Goal: Find specific page/section: Find specific page/section

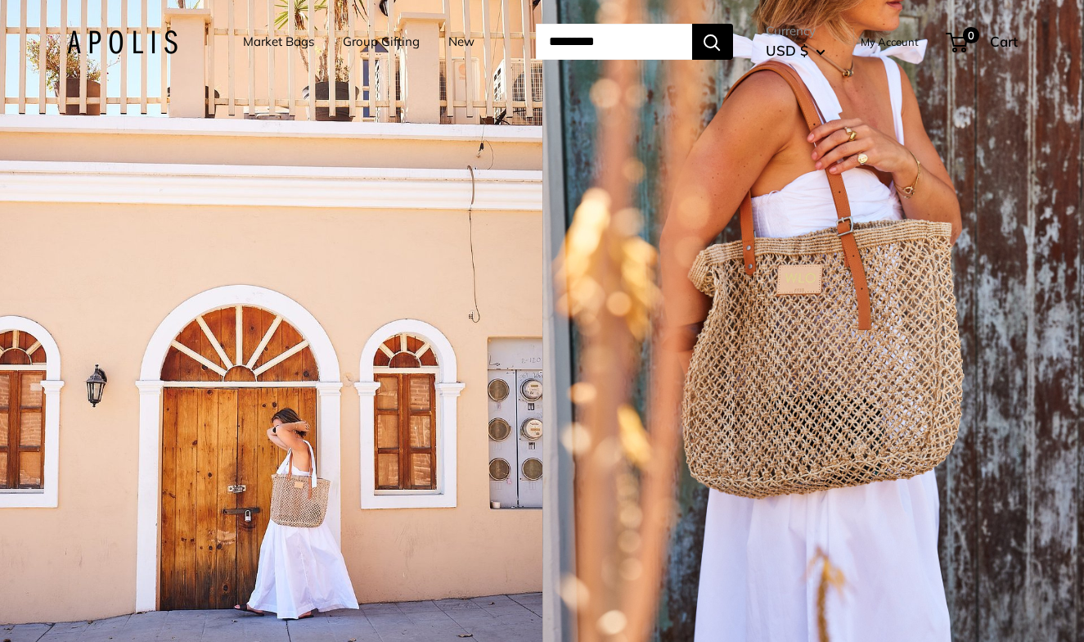
click at [449, 41] on link "New" at bounding box center [462, 41] width 26 height 23
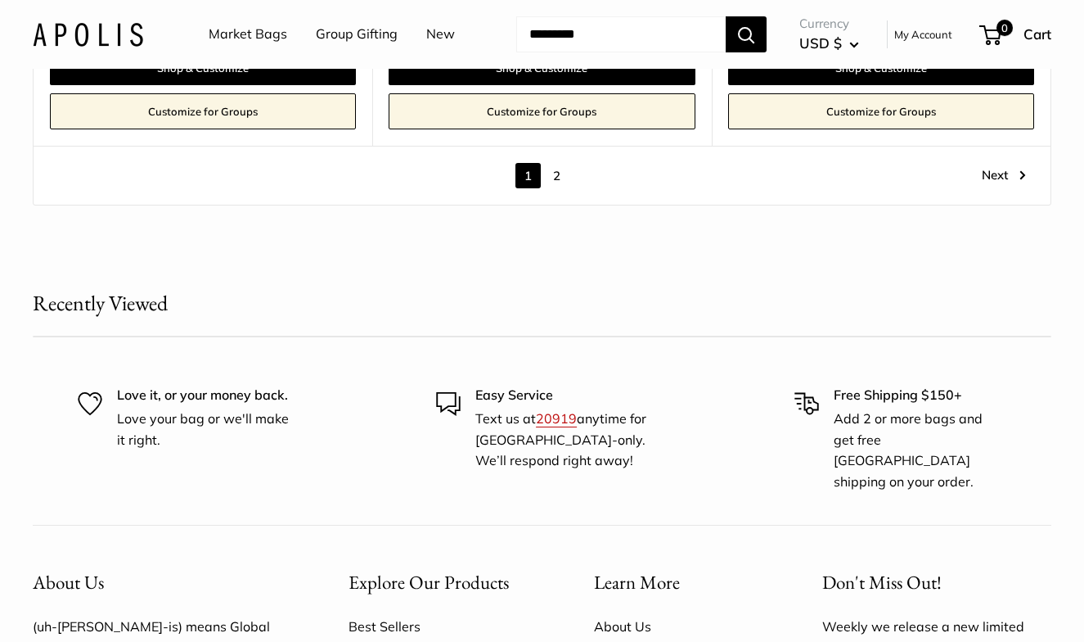
scroll to position [8753, 0]
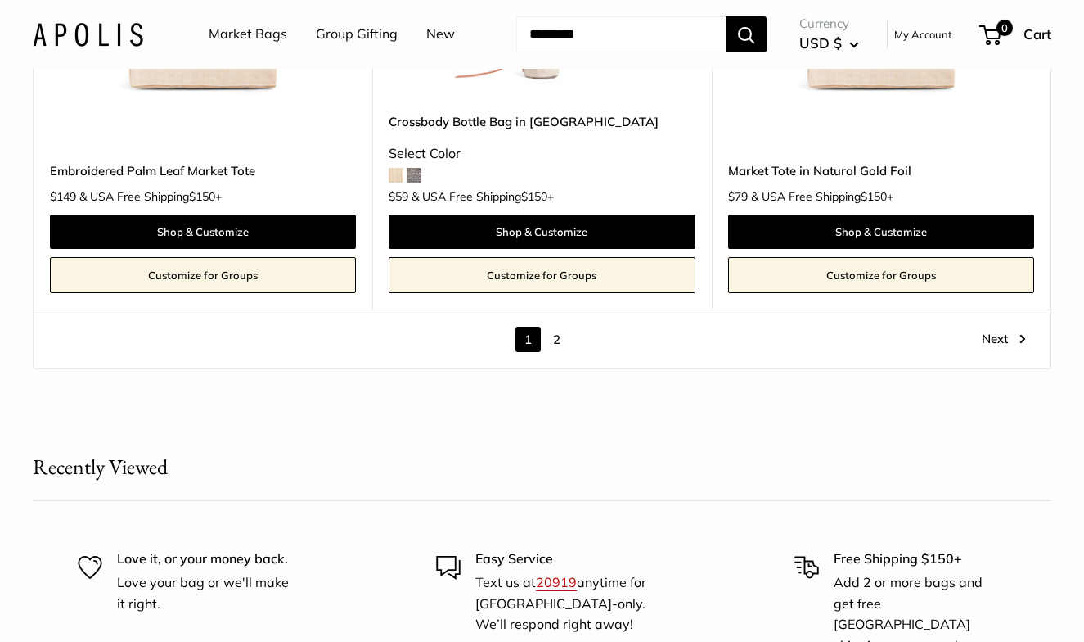
click at [549, 327] on link "2" at bounding box center [556, 339] width 25 height 25
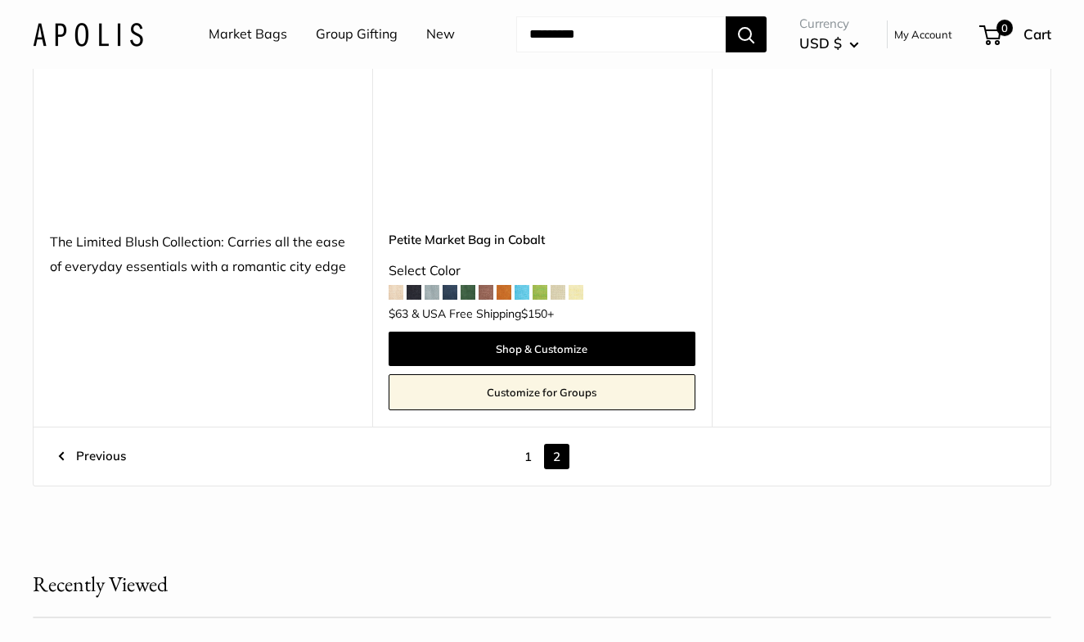
scroll to position [7980, 0]
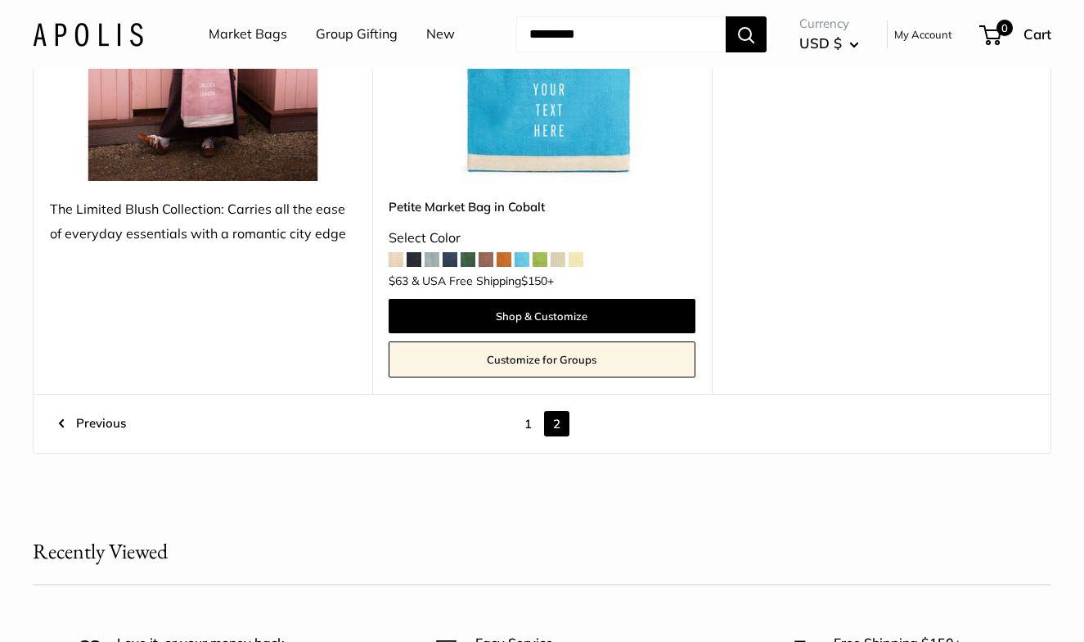
click at [270, 33] on link "Market Bags" at bounding box center [248, 34] width 79 height 25
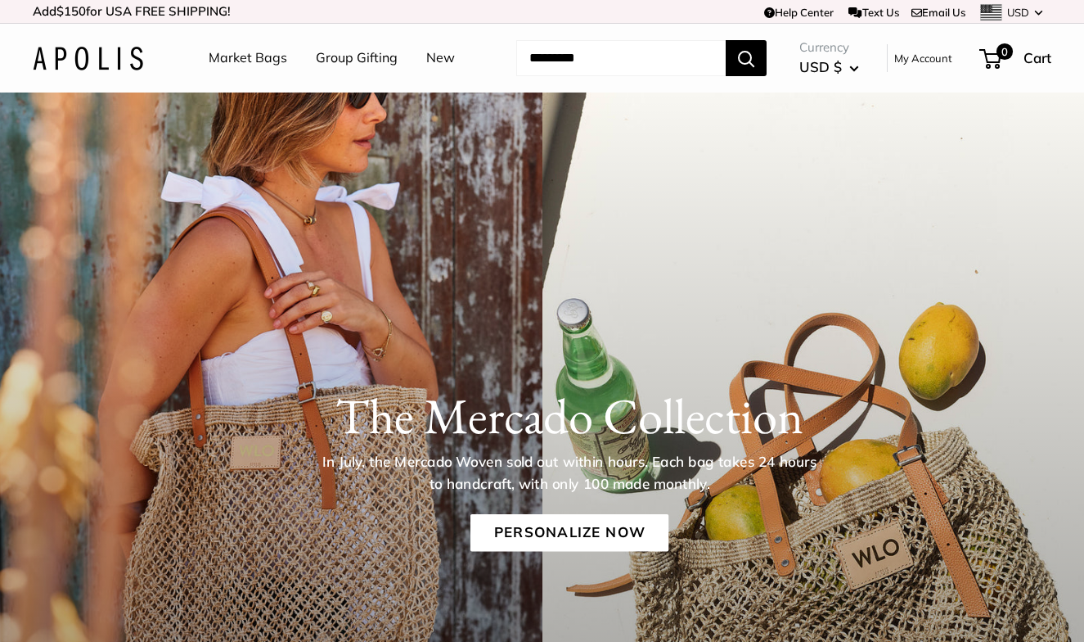
click at [256, 52] on link "Market Bags" at bounding box center [248, 58] width 79 height 25
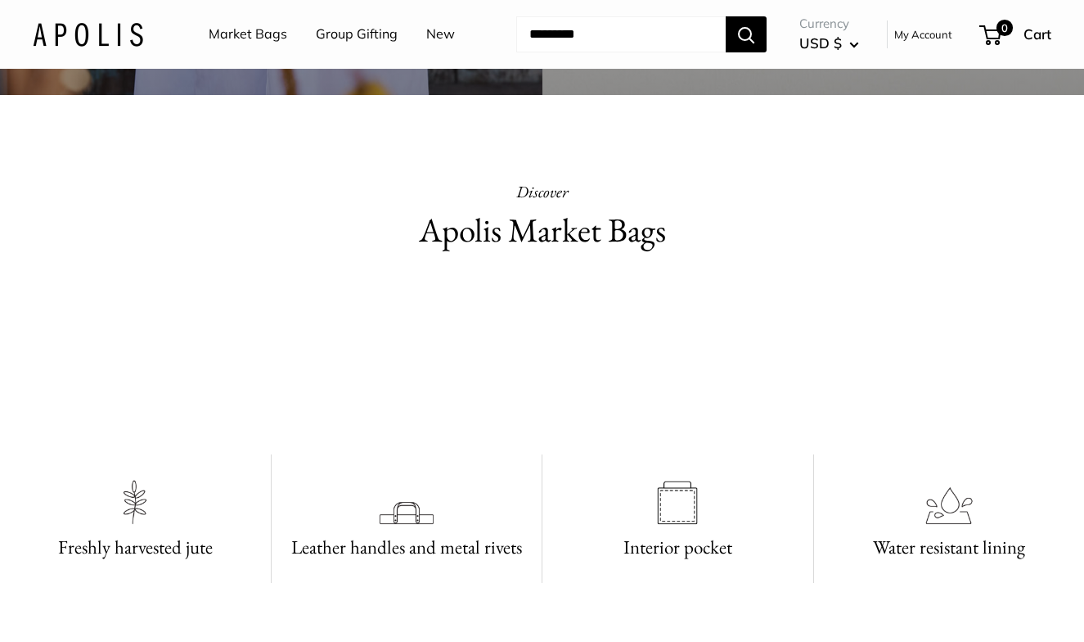
scroll to position [783, 0]
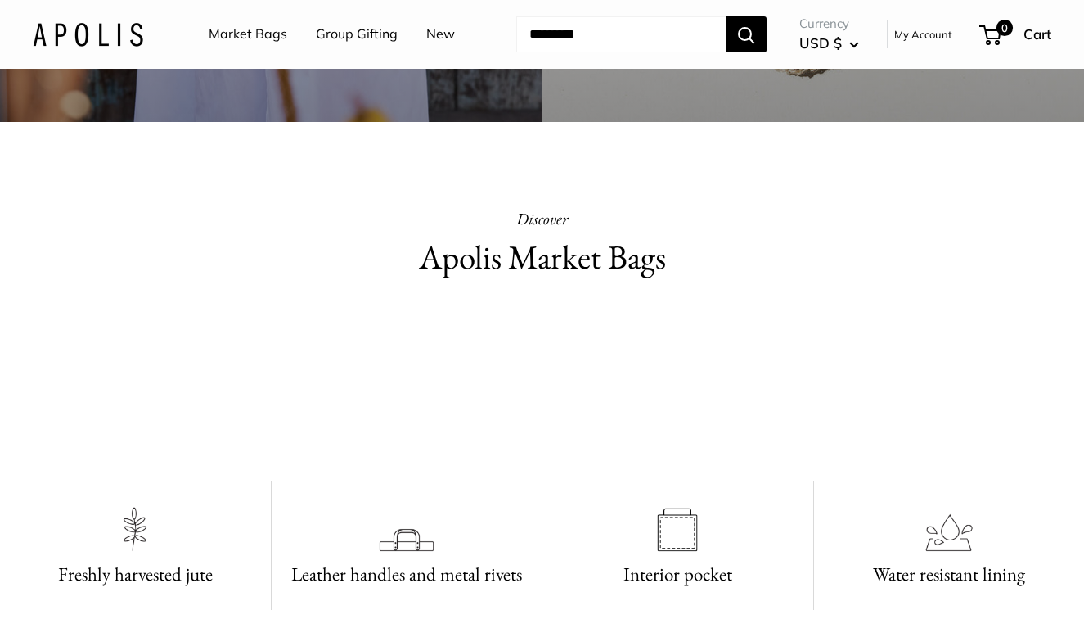
click at [235, 32] on link "Market Bags" at bounding box center [248, 34] width 79 height 25
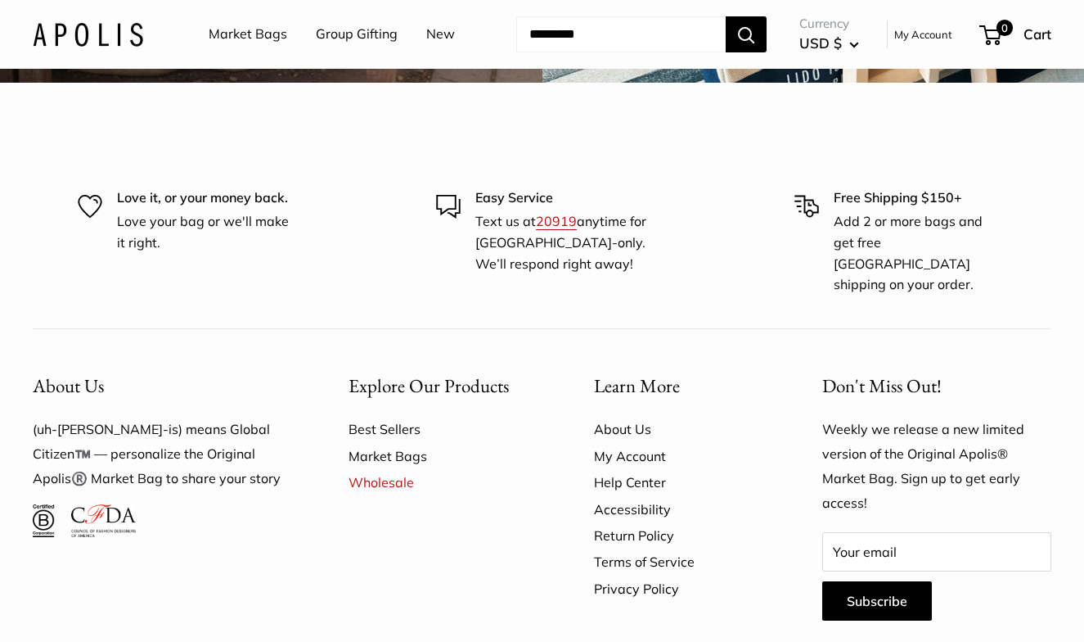
scroll to position [4095, 0]
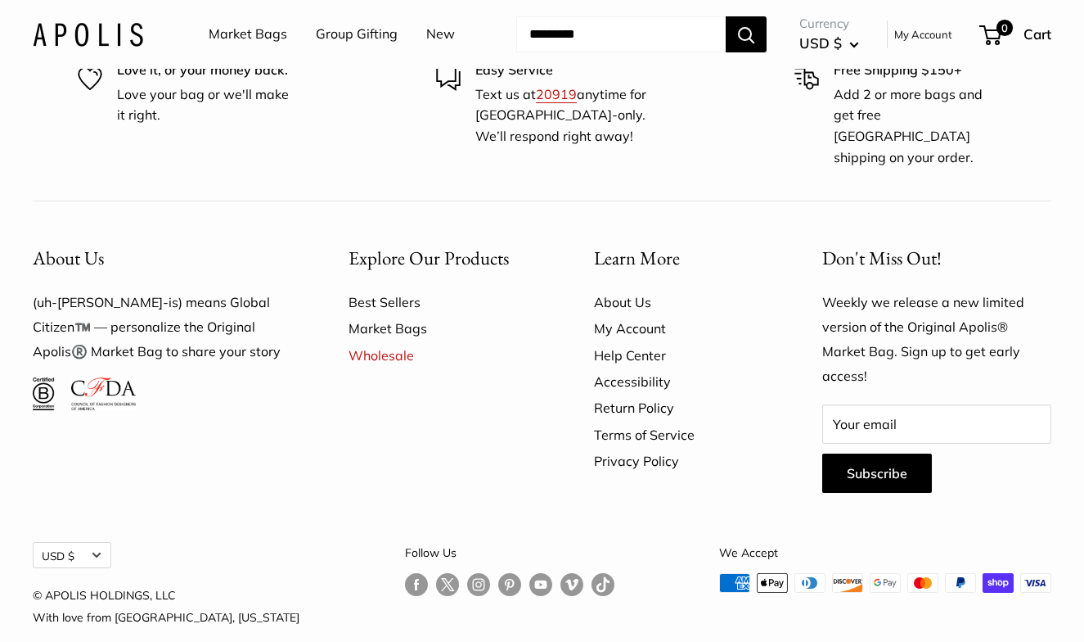
scroll to position [12766, 0]
click at [258, 34] on link "Market Bags" at bounding box center [248, 34] width 79 height 25
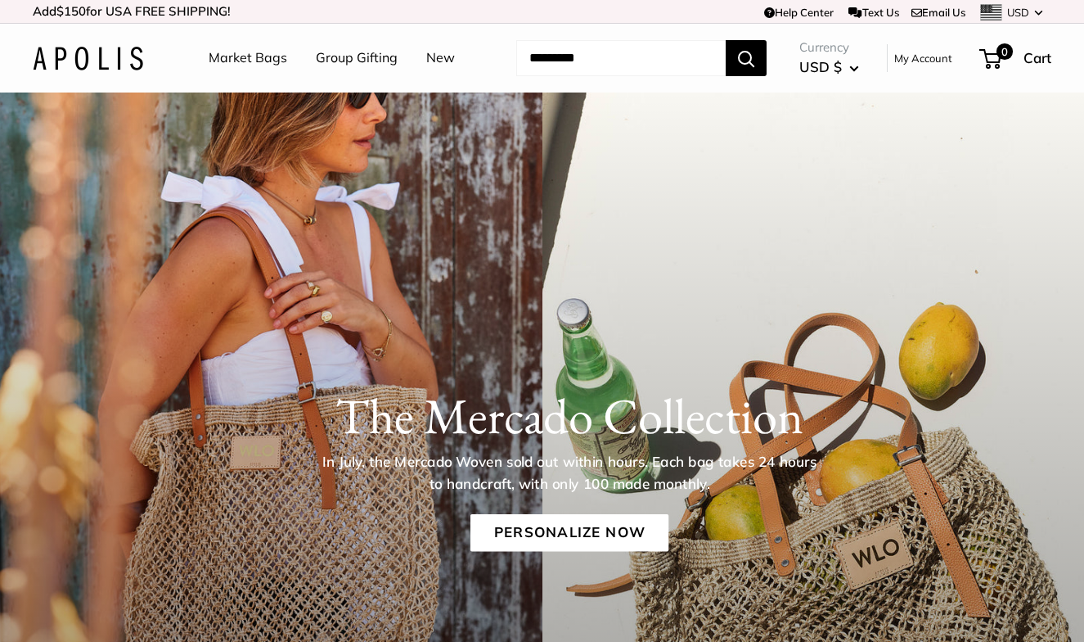
click at [250, 66] on link "Market Bags" at bounding box center [248, 58] width 79 height 25
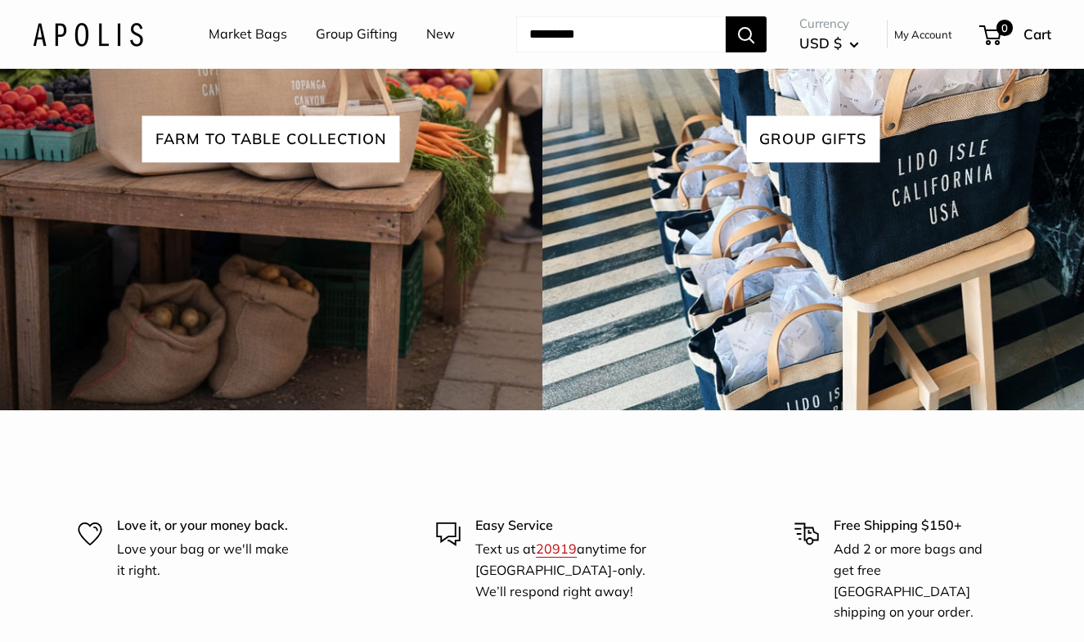
scroll to position [4014, 0]
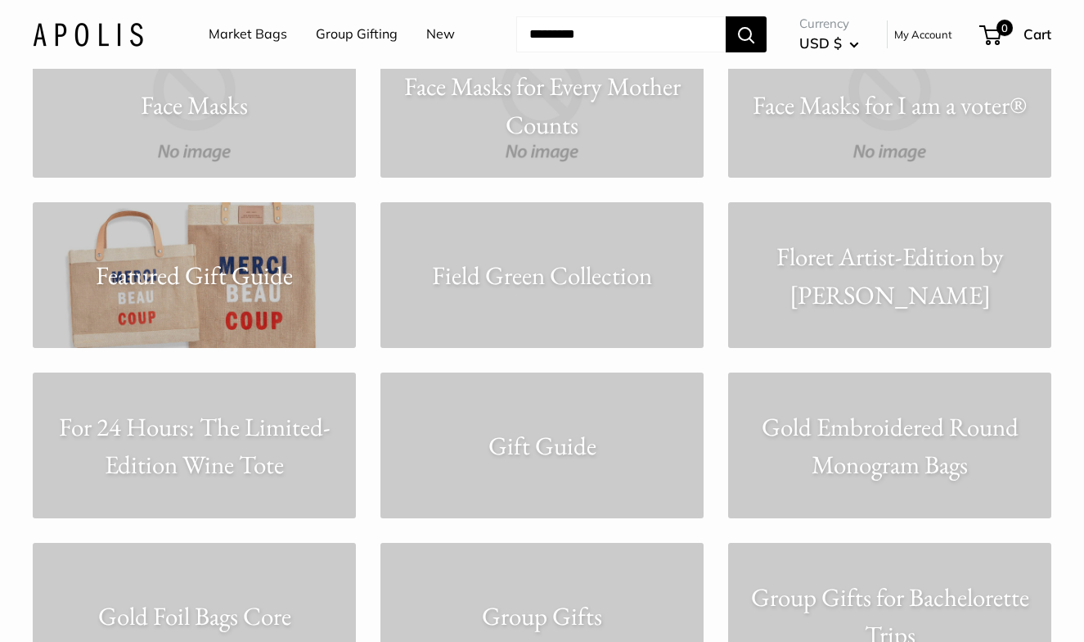
scroll to position [4772, 0]
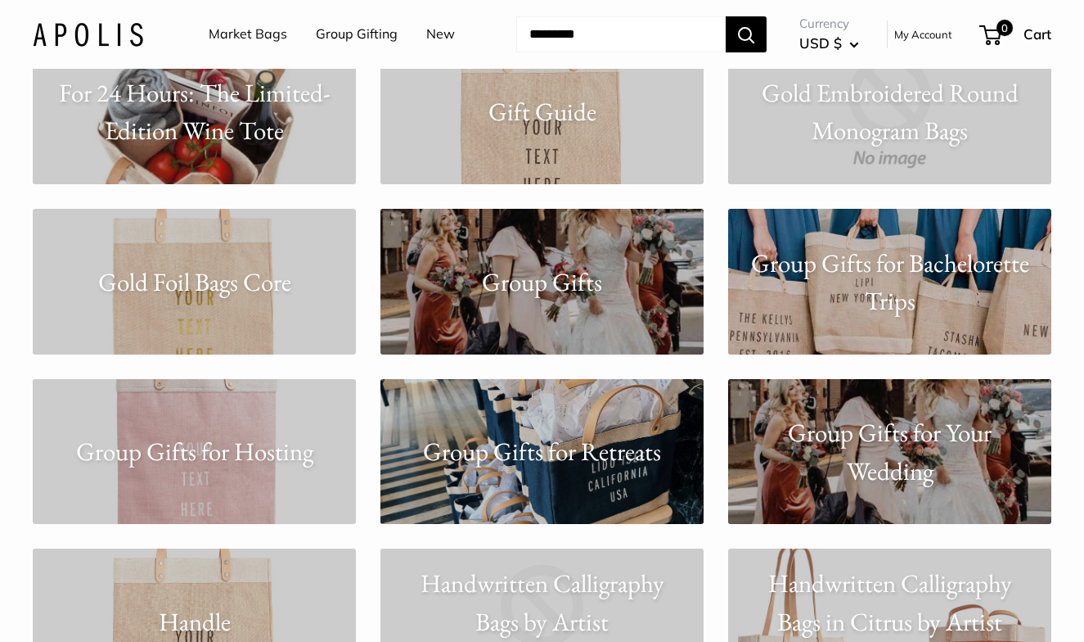
click at [555, 25] on input "Search..." at bounding box center [621, 34] width 210 height 36
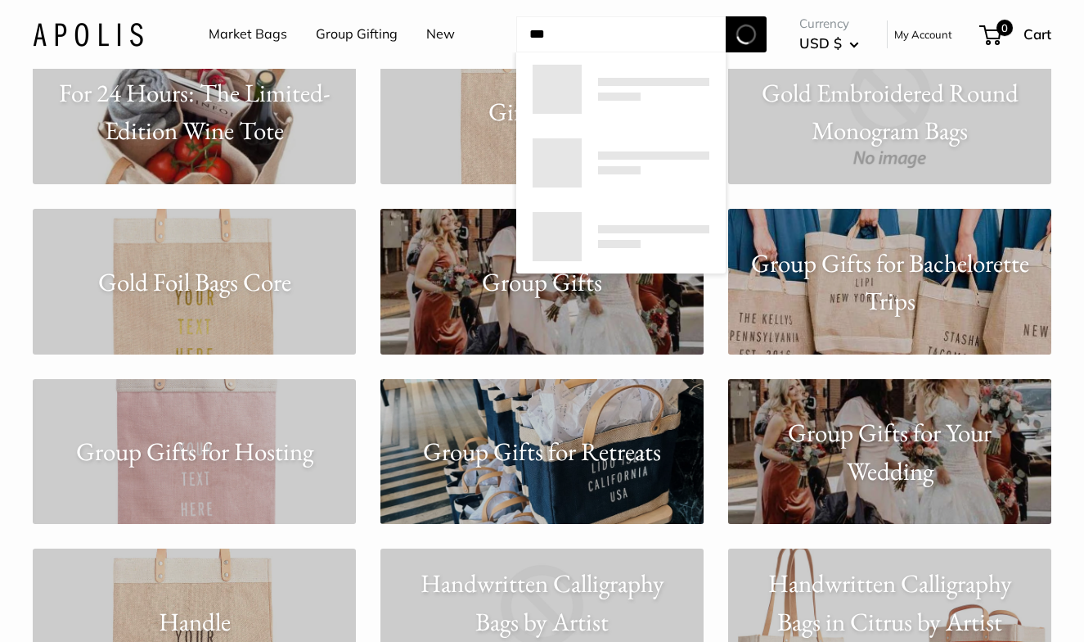
type input "***"
click at [747, 34] on button "Search" at bounding box center [746, 34] width 41 height 36
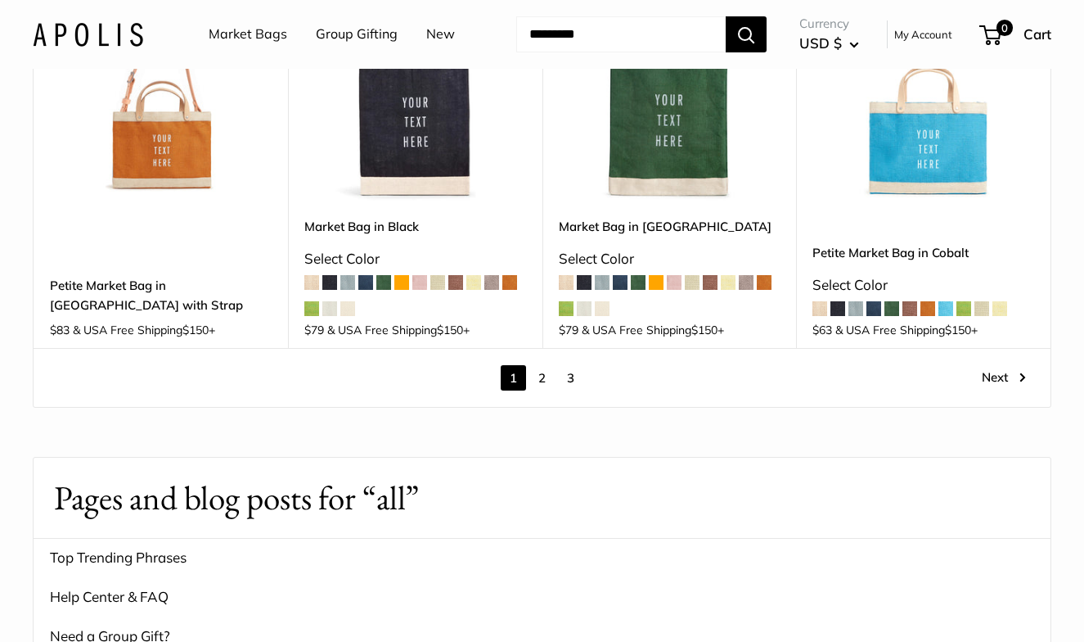
scroll to position [2437, 0]
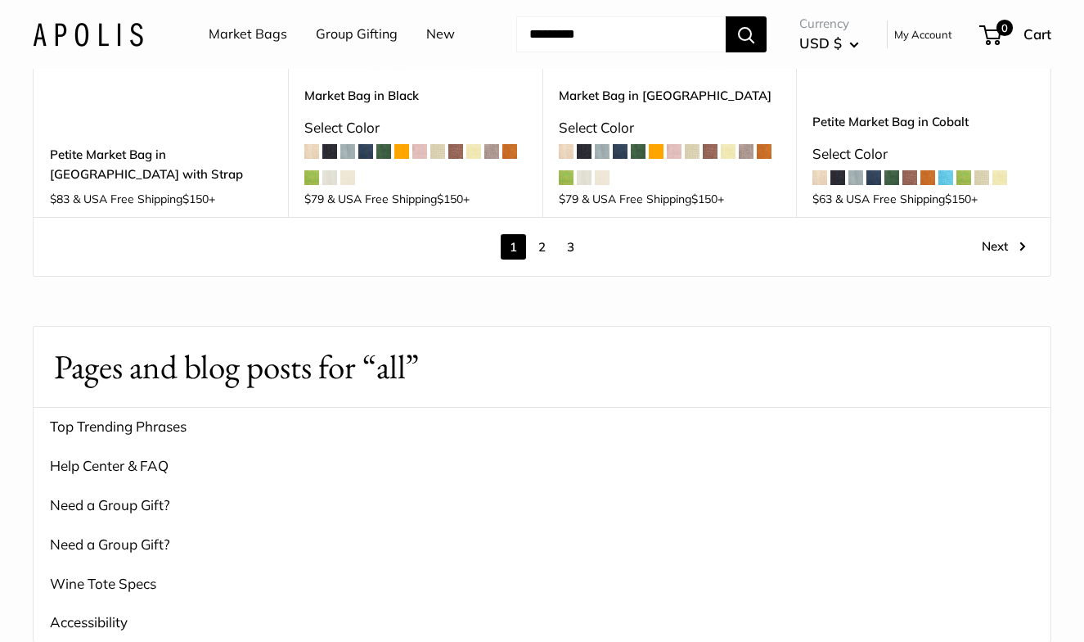
click at [544, 234] on link "2" at bounding box center [542, 246] width 25 height 25
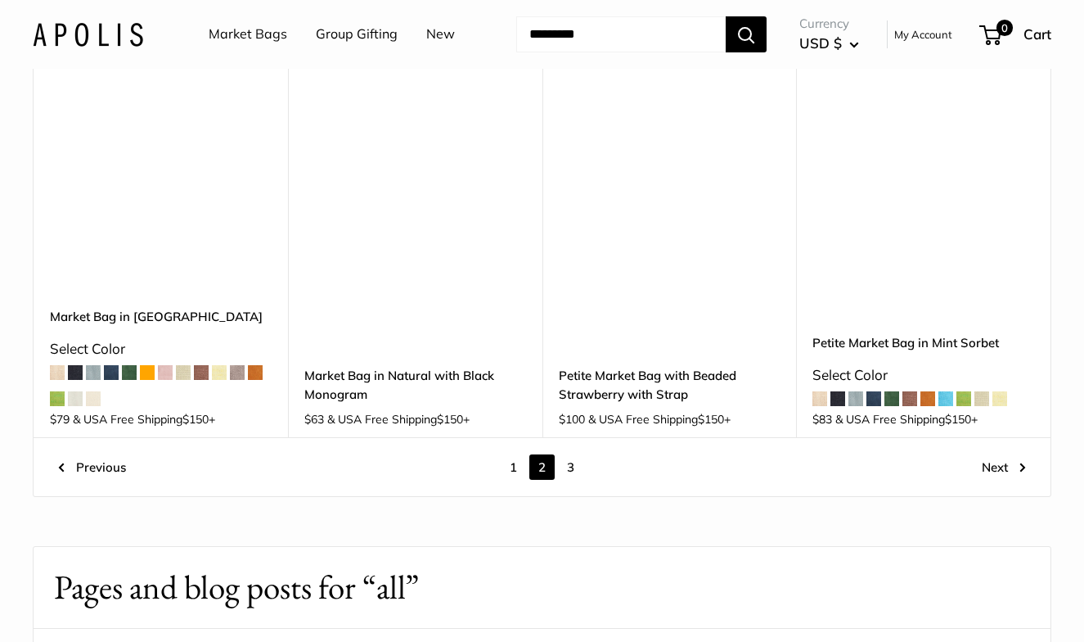
scroll to position [2194, 0]
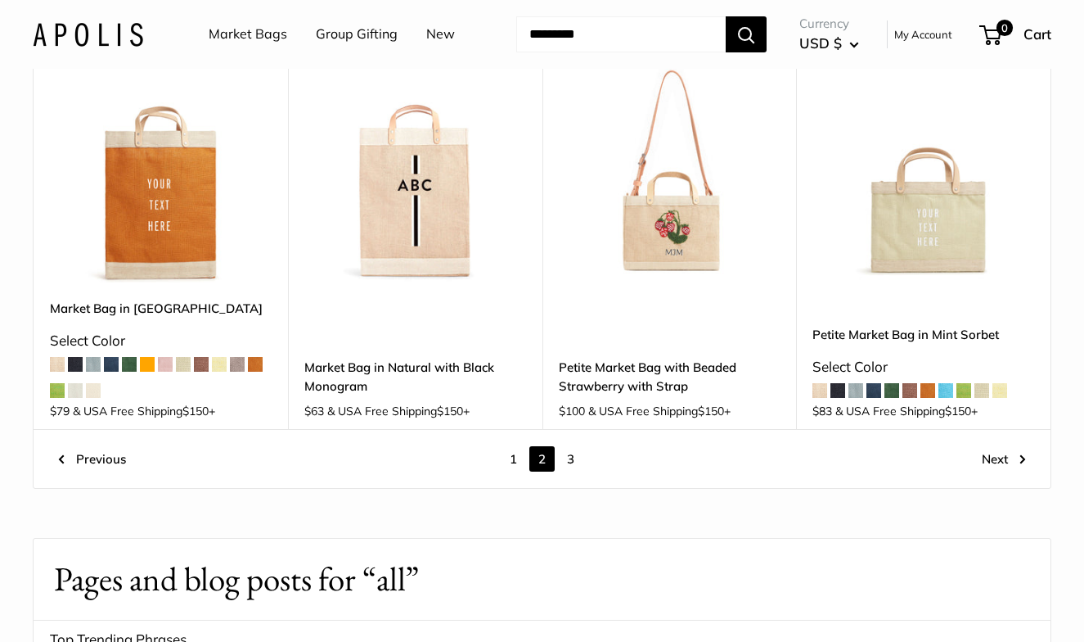
click at [567, 446] on link "3" at bounding box center [570, 458] width 25 height 25
